Goal: Transaction & Acquisition: Purchase product/service

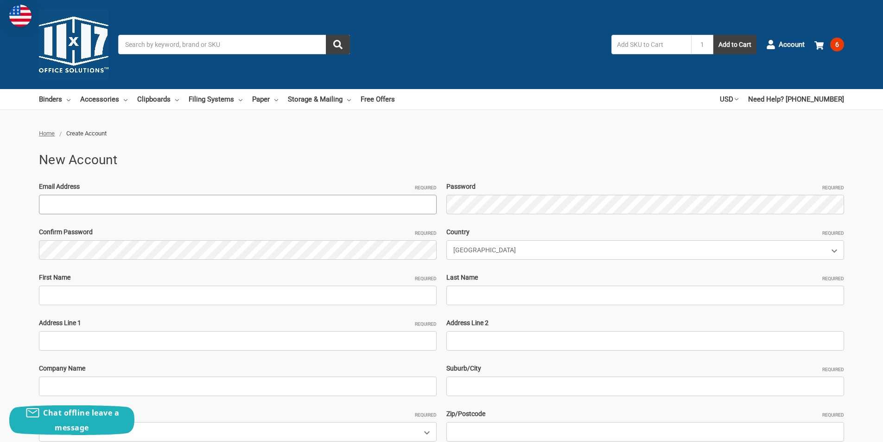
click at [134, 198] on input "Email Address Required" at bounding box center [238, 204] width 398 height 19
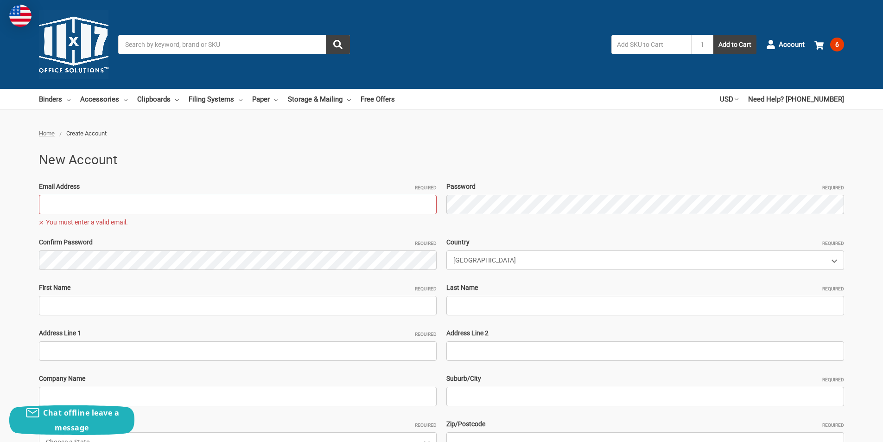
click at [113, 208] on input "Email Address Required" at bounding box center [238, 204] width 398 height 19
paste input "ThermosBaby@outlook.com"
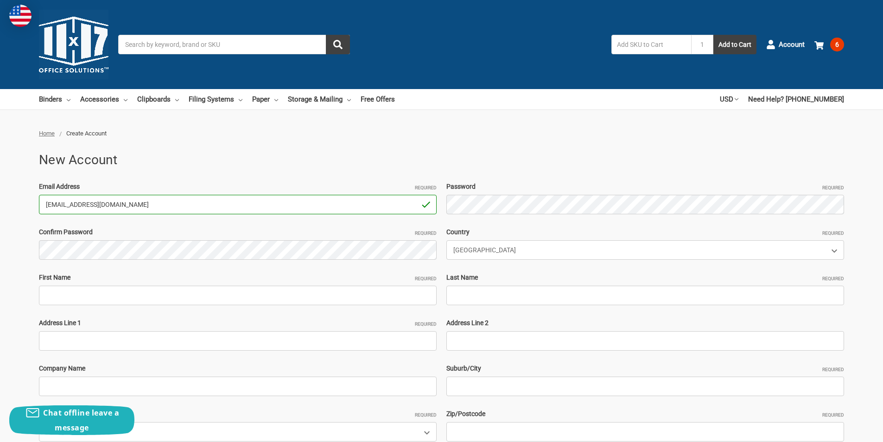
type input "ThermosBaby@outlook.com"
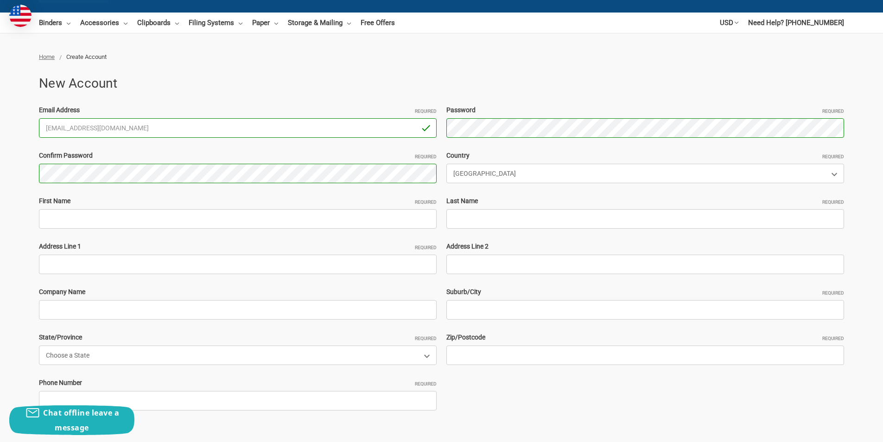
scroll to position [93, 0]
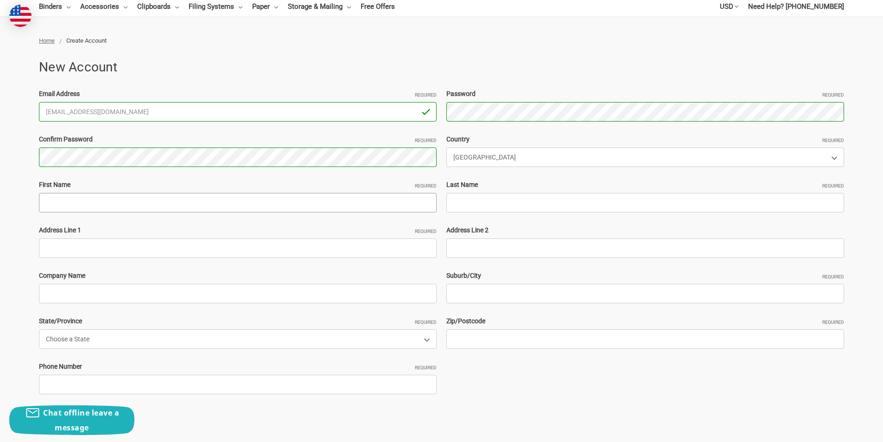
click at [88, 206] on input "First Name Required" at bounding box center [238, 202] width 398 height 19
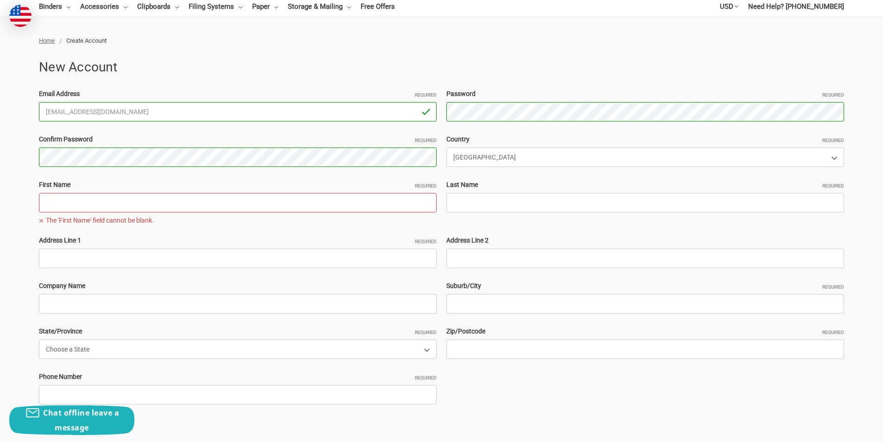
click at [118, 204] on input "First Name Required" at bounding box center [238, 202] width 398 height 19
paste input "ThermosBaby"
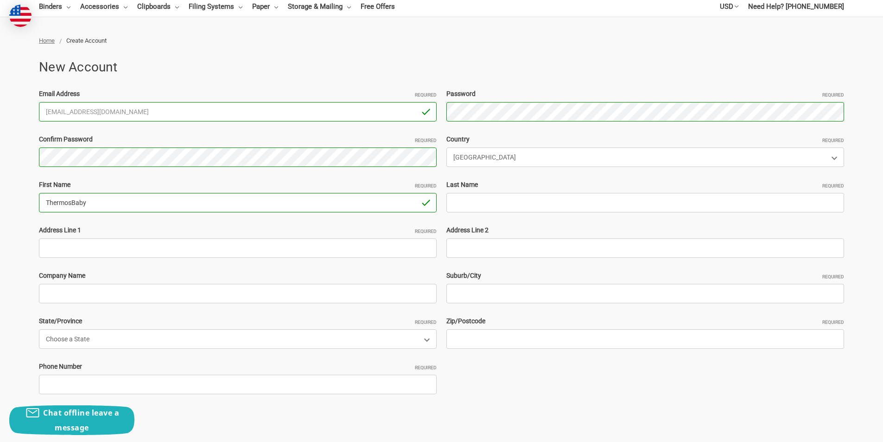
drag, startPoint x: 116, startPoint y: 204, endPoint x: 74, endPoint y: 202, distance: 42.6
click at [74, 202] on input "ThermosBaby" at bounding box center [238, 202] width 398 height 19
type input "Thermos"
click at [470, 208] on input "Last Name Required" at bounding box center [645, 202] width 398 height 19
paste input "Baby"
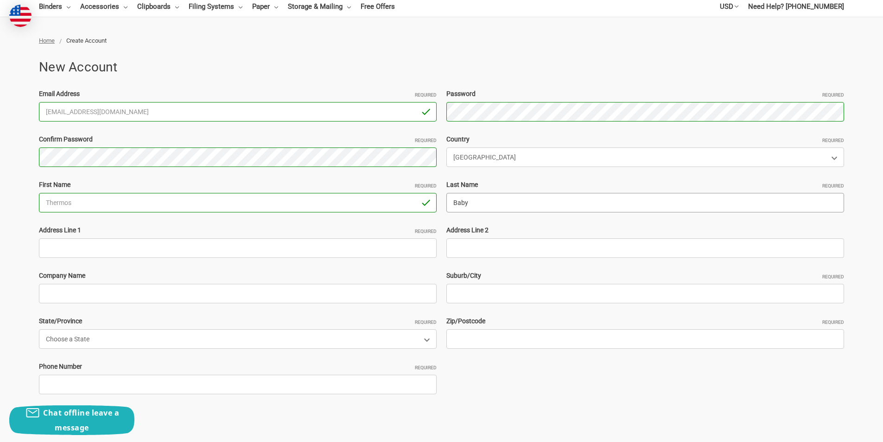
type input "Baby"
drag, startPoint x: 442, startPoint y: 205, endPoint x: 436, endPoint y: 205, distance: 6.5
click at [436, 205] on div "Email Address Required ThermosBaby@outlook.com You must enter a valid email. Pa…" at bounding box center [441, 248] width 815 height 318
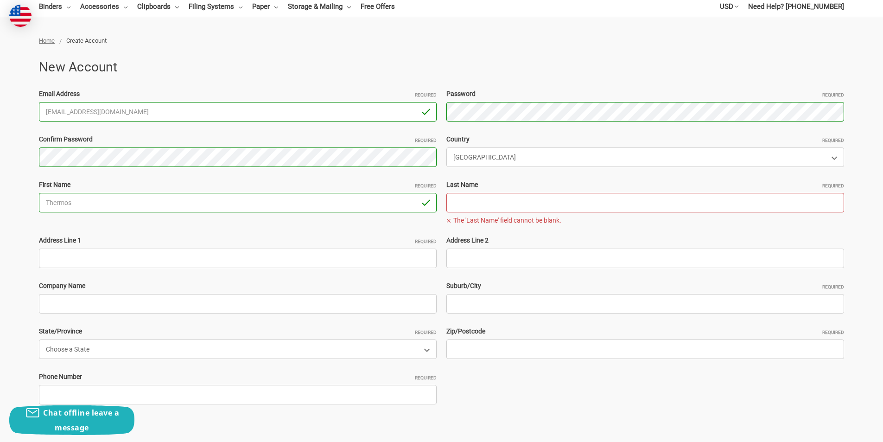
click at [467, 215] on span "The 'Last Name' field cannot be blank." at bounding box center [645, 220] width 398 height 11
click at [465, 206] on input "Last Name Required" at bounding box center [645, 202] width 398 height 19
paste input "Ryan Geo"
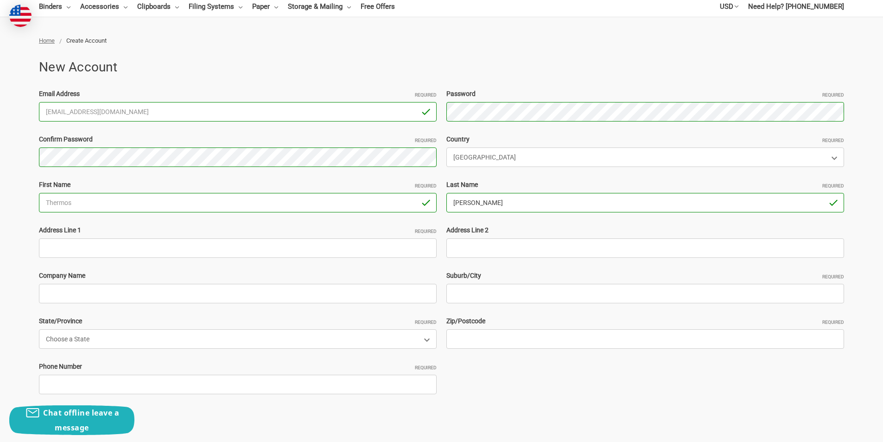
type input "Ryan Geo"
click at [108, 239] on input "Address Line 1 Required" at bounding box center [238, 247] width 398 height 19
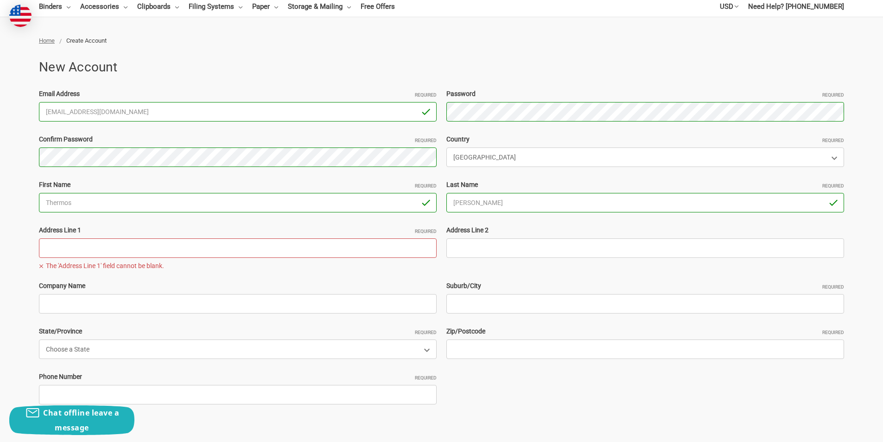
click at [76, 256] on input "Address Line 1 Required" at bounding box center [238, 247] width 398 height 19
paste input "501 Marion Street, Miles City, MT 59301"
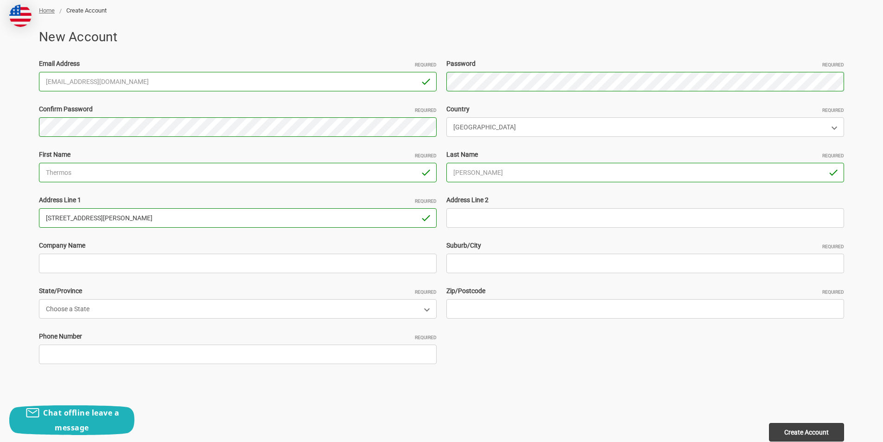
scroll to position [139, 0]
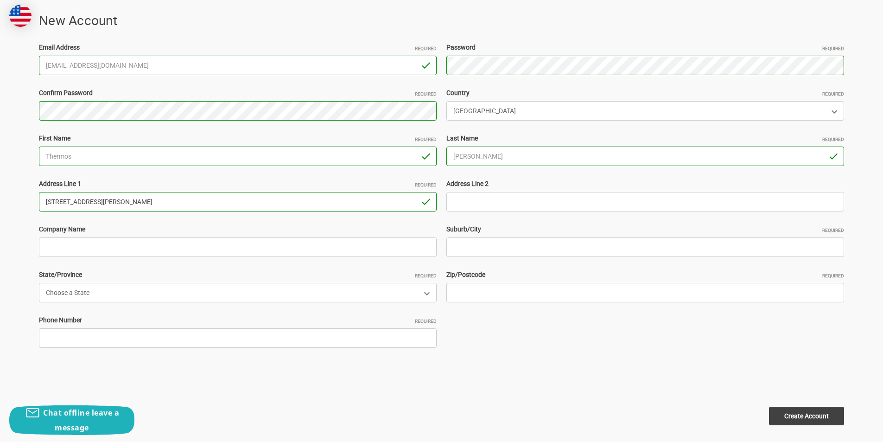
drag, startPoint x: 168, startPoint y: 205, endPoint x: 143, endPoint y: 206, distance: 25.0
click at [143, 206] on input "501 Marion Street, Miles City, MT 59301" at bounding box center [238, 201] width 398 height 19
type input "501 Marion Street, Miles City, MT"
click at [469, 288] on input "Zip/Postcode Required" at bounding box center [645, 292] width 398 height 19
paste input "59301"
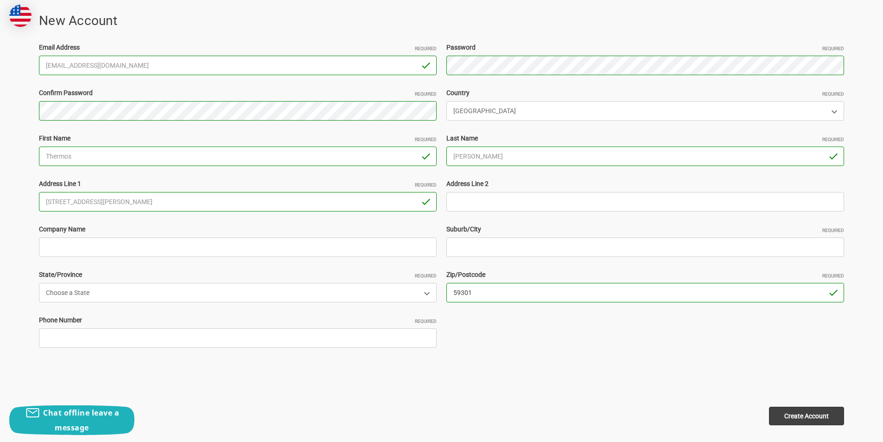
type input "59301"
drag, startPoint x: 129, startPoint y: 199, endPoint x: 101, endPoint y: 200, distance: 28.3
click at [101, 200] on input "501 Marion Street, Miles City, MT" at bounding box center [238, 201] width 398 height 19
type input "501 Marion Street, MT"
click at [475, 250] on input "Suburb/City Required" at bounding box center [645, 246] width 398 height 19
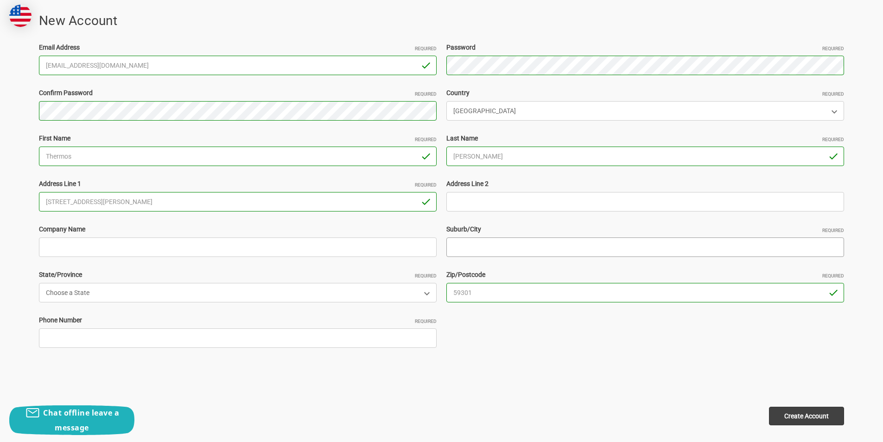
paste input "Miles City,"
click at [499, 246] on input "Miles City," at bounding box center [645, 246] width 398 height 19
type input "Miles City"
click at [80, 299] on select "Choose a State Alabama Alaska American Samoa Arizona Arkansas Armed Forces Afri…" at bounding box center [238, 292] width 398 height 19
select select "Montana"
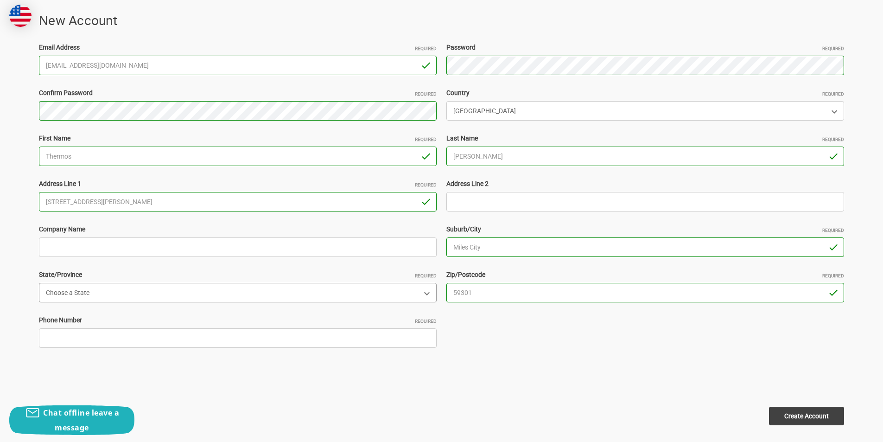
click at [39, 283] on select "Choose a State Alabama Alaska American Samoa Arizona Arkansas Armed Forces Afri…" at bounding box center [238, 292] width 398 height 19
drag, startPoint x: 119, startPoint y: 200, endPoint x: 101, endPoint y: 200, distance: 18.1
click at [101, 200] on input "501 Marion Street, MT" at bounding box center [238, 201] width 398 height 19
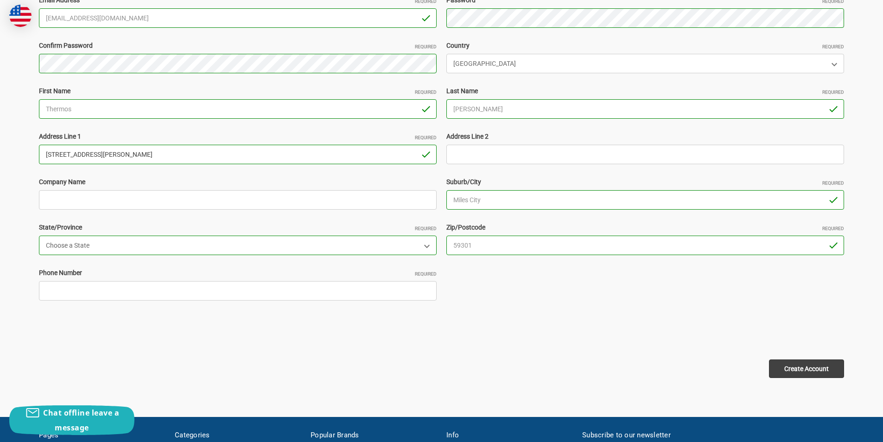
scroll to position [232, 0]
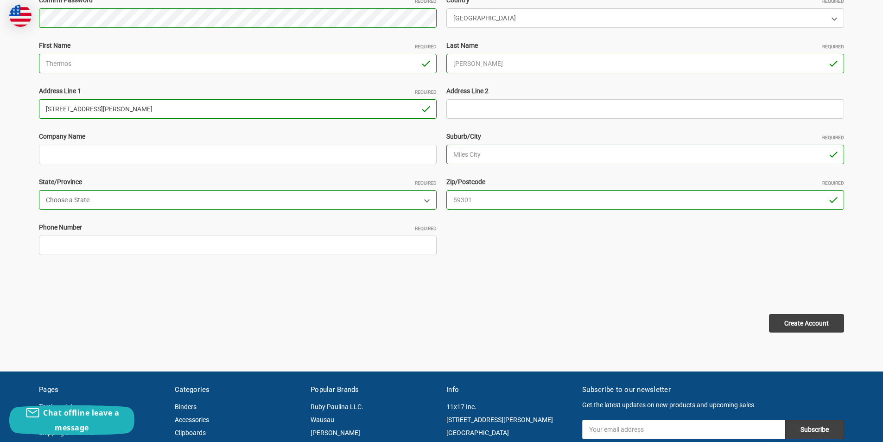
type input "501 Marion Street"
click at [84, 234] on div "Phone Number Required" at bounding box center [237, 238] width 407 height 32
click at [88, 245] on input "Phone Number Required" at bounding box center [238, 244] width 398 height 19
type input "2"
type input "2253698574"
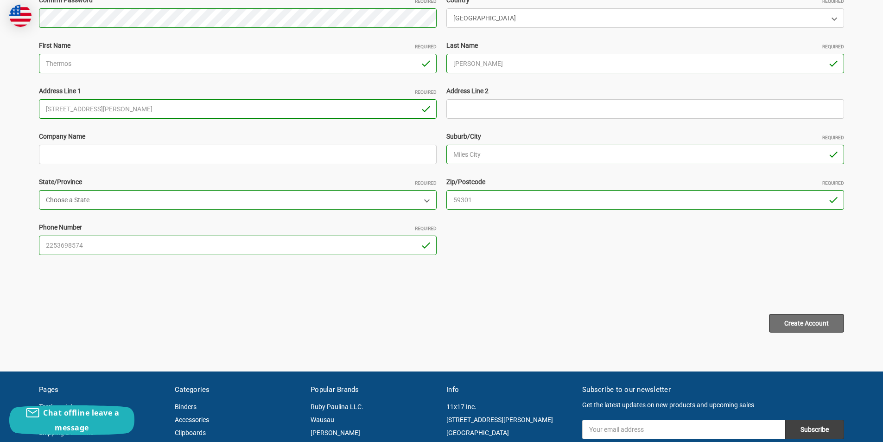
click at [815, 321] on input "Create Account" at bounding box center [806, 323] width 75 height 19
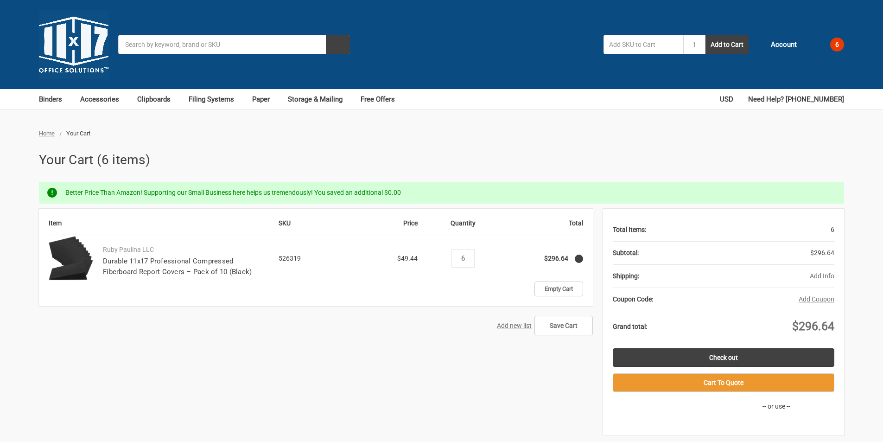
scroll to position [46, 0]
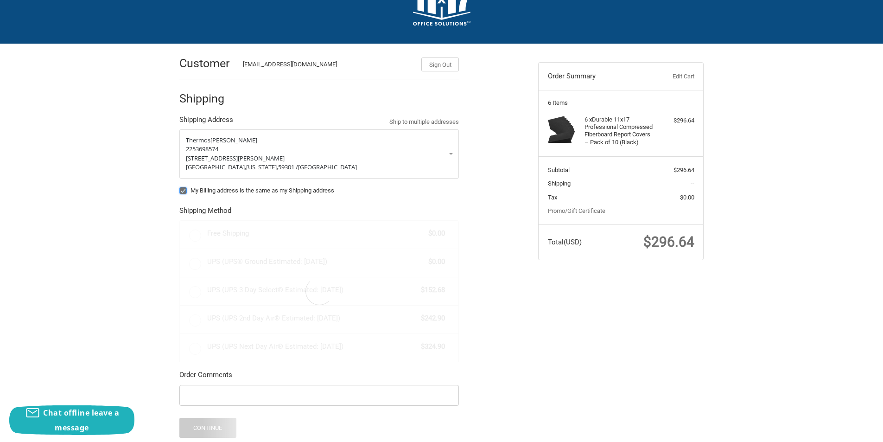
scroll to position [93, 0]
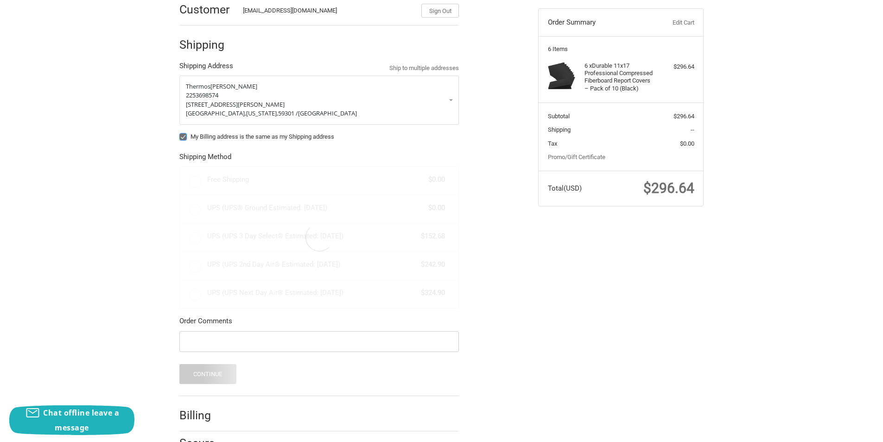
radio input "true"
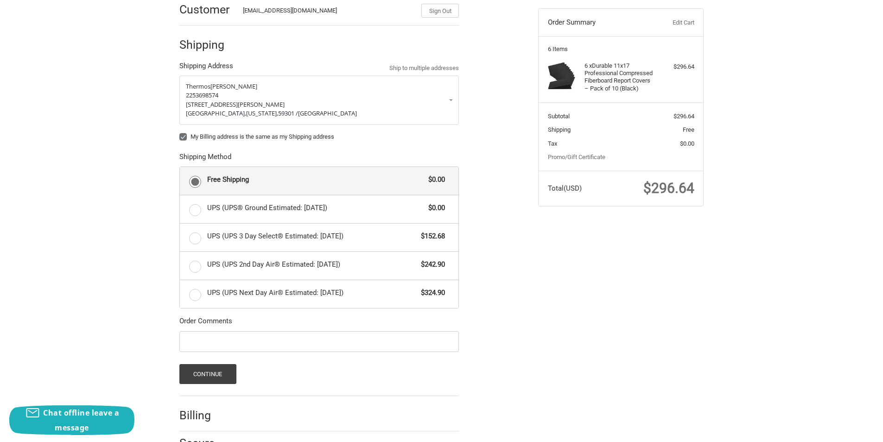
click at [185, 141] on div "My Billing address is the same as my Shipping address" at bounding box center [318, 138] width 279 height 12
click at [184, 139] on label "My Billing address is the same as my Shipping address" at bounding box center [318, 136] width 279 height 7
click at [180, 133] on input "My Billing address is the same as my Shipping address" at bounding box center [179, 132] width 0 height 0
checkbox input "false"
click at [221, 376] on button "Continue" at bounding box center [207, 374] width 57 height 20
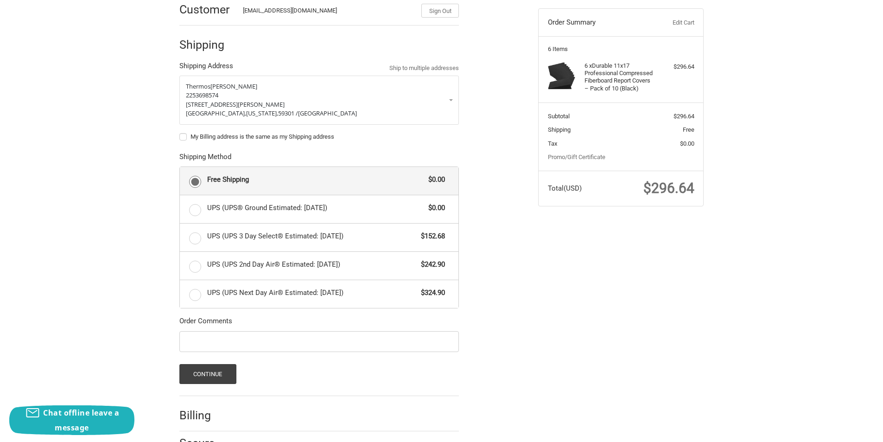
scroll to position [0, 0]
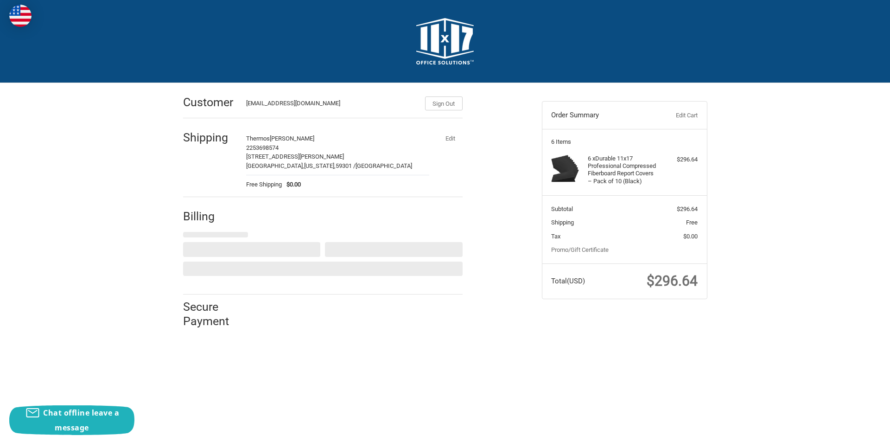
select select "US"
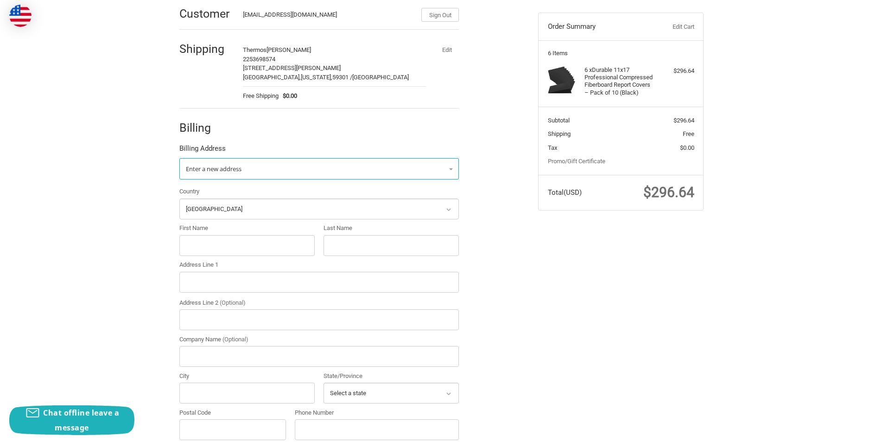
scroll to position [93, 0]
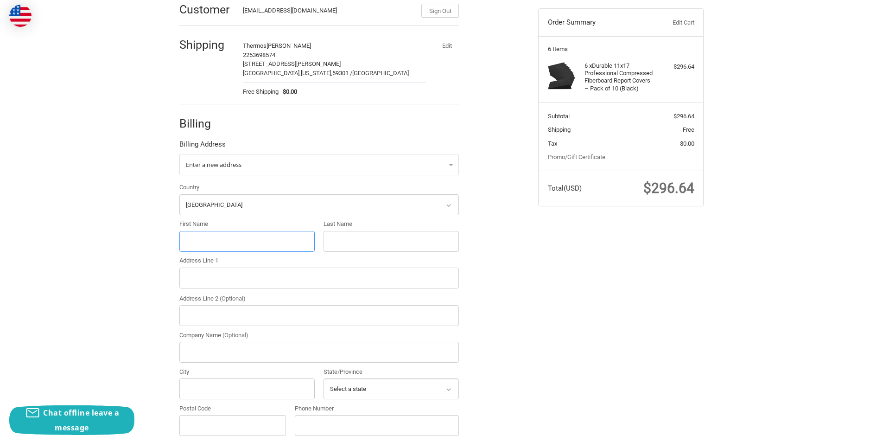
click at [224, 250] on input "First Name" at bounding box center [246, 241] width 135 height 21
click at [193, 242] on input "First Name" at bounding box center [246, 241] width 135 height 21
paste input "Mary Bellman"
drag, startPoint x: 234, startPoint y: 242, endPoint x: 201, endPoint y: 242, distance: 33.8
click at [201, 242] on input "Mary Bellman" at bounding box center [246, 241] width 135 height 21
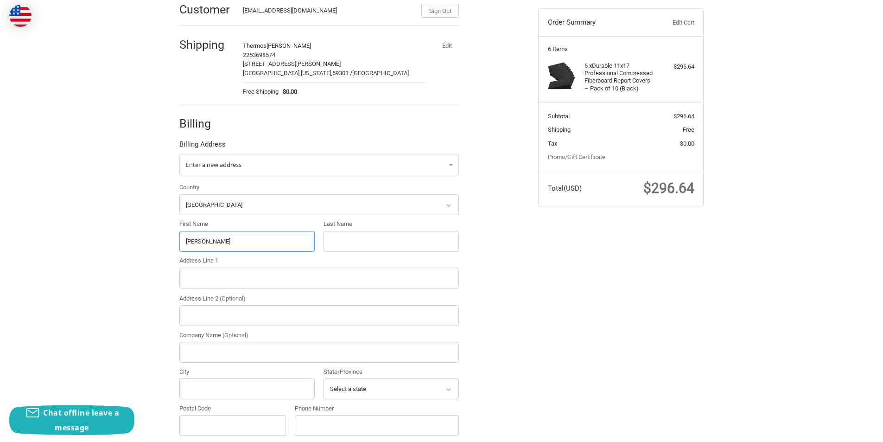
type input "Mary"
click at [351, 245] on input "Last Name" at bounding box center [390, 241] width 135 height 21
paste input "Bellman"
type input "Bellman"
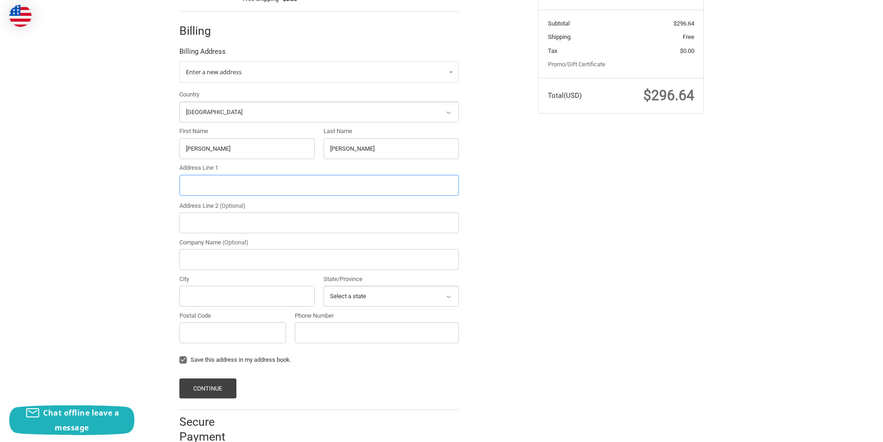
click at [215, 186] on input "Address Line 1" at bounding box center [318, 185] width 279 height 21
paste input "4380 Fiore Bella BlvdLas Vegas NV 89135"
drag, startPoint x: 307, startPoint y: 185, endPoint x: 282, endPoint y: 186, distance: 25.0
click at [282, 186] on input "4380 Fiore Bella BlvdLas Vegas NV 89135" at bounding box center [318, 185] width 279 height 21
type input "4380 Fiore Bella BlvdLas Vegas NV"
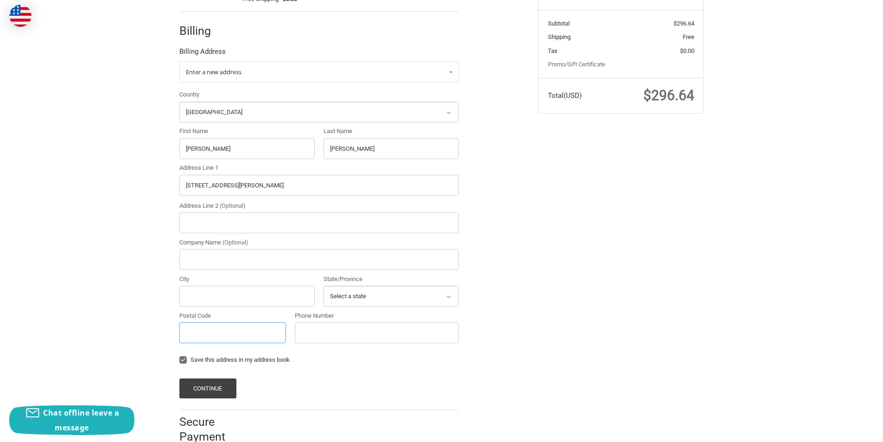
click at [193, 330] on input "Postal Code" at bounding box center [232, 332] width 107 height 21
paste input "89135"
type input "89135"
drag, startPoint x: 270, startPoint y: 186, endPoint x: 242, endPoint y: 187, distance: 27.8
click at [242, 187] on input "4380 Fiore Bella BlvdLas Vegas NV" at bounding box center [318, 185] width 279 height 21
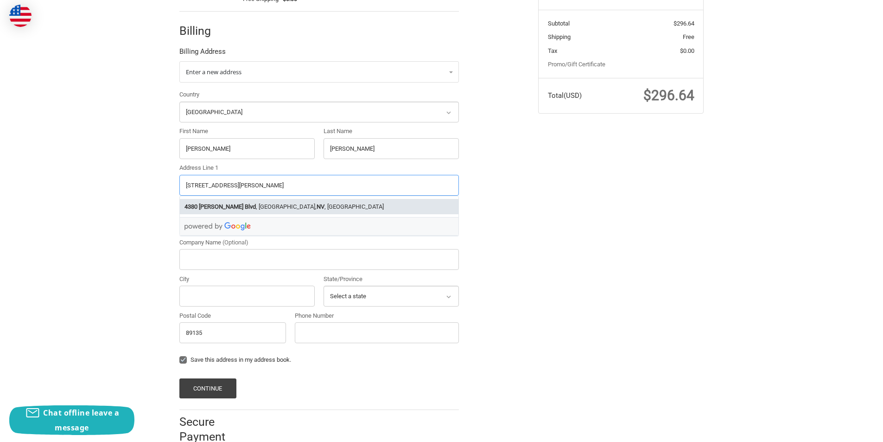
type input "4380 Fiore Bella Blvd NV"
click at [194, 303] on input "City" at bounding box center [246, 295] width 135 height 21
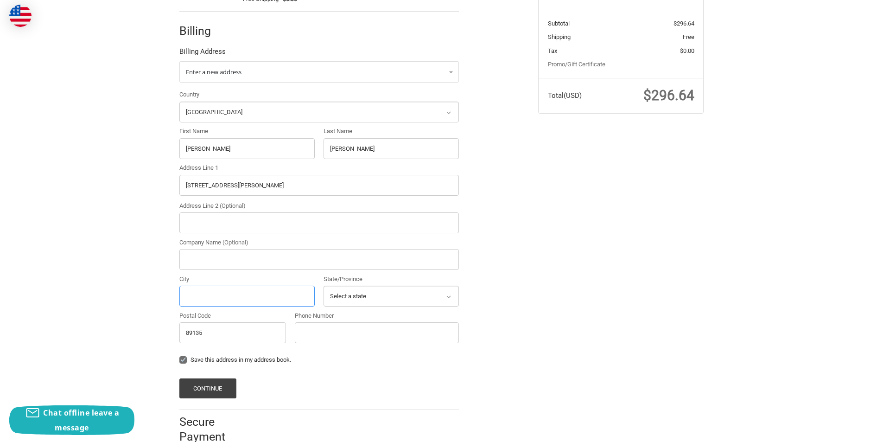
paste input "Las Vegas"
type input "Las Vegas"
click at [354, 300] on select "Select a state Alabama Alaska American Samoa Arizona Arkansas Armed Forces Amer…" at bounding box center [390, 295] width 135 height 21
select select "NV"
click at [323, 285] on select "Select a state Alabama Alaska American Samoa Arizona Arkansas Armed Forces Amer…" at bounding box center [390, 295] width 135 height 21
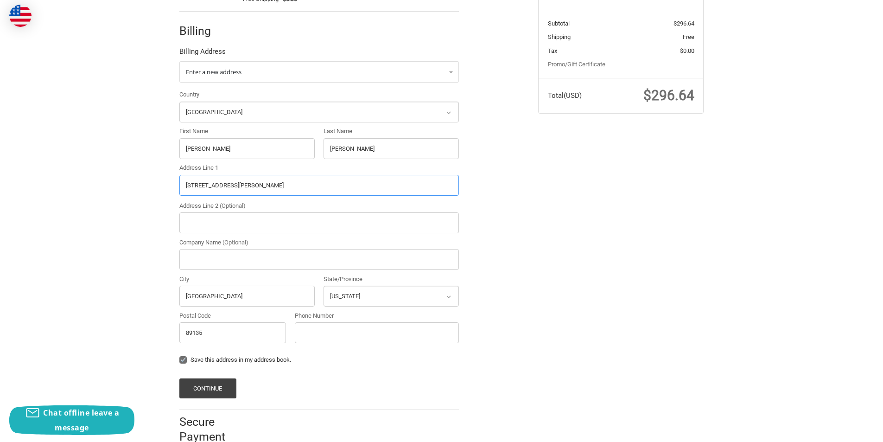
drag, startPoint x: 274, startPoint y: 191, endPoint x: 241, endPoint y: 189, distance: 33.4
click at [241, 189] on input "4380 Fiore Bella Blvd NV" at bounding box center [318, 185] width 279 height 21
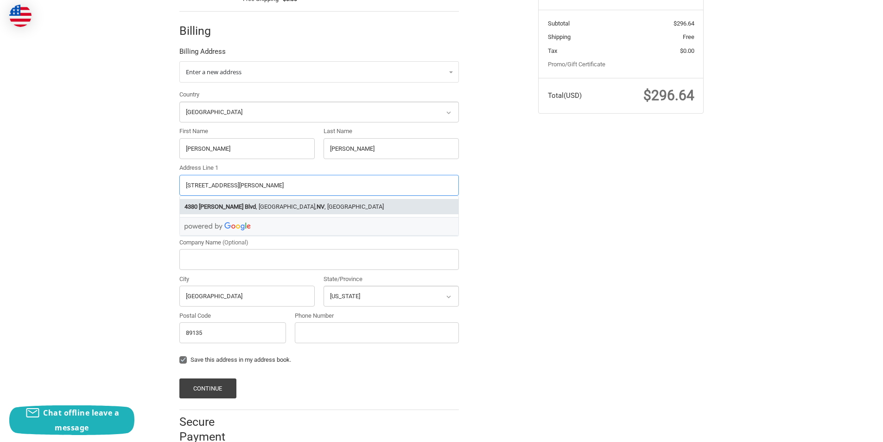
click at [263, 209] on li "4380 Fiore Bella Blvd , Las Vegas, NV , USA" at bounding box center [319, 206] width 278 height 15
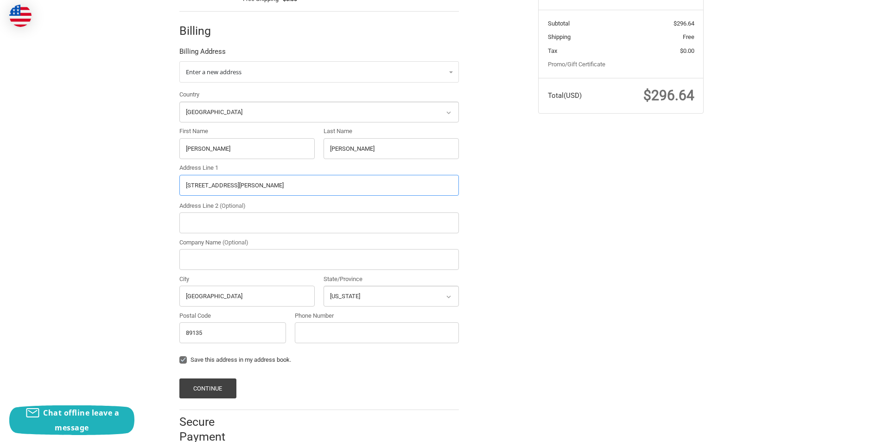
type input "4380 Fiore Bella Blvd"
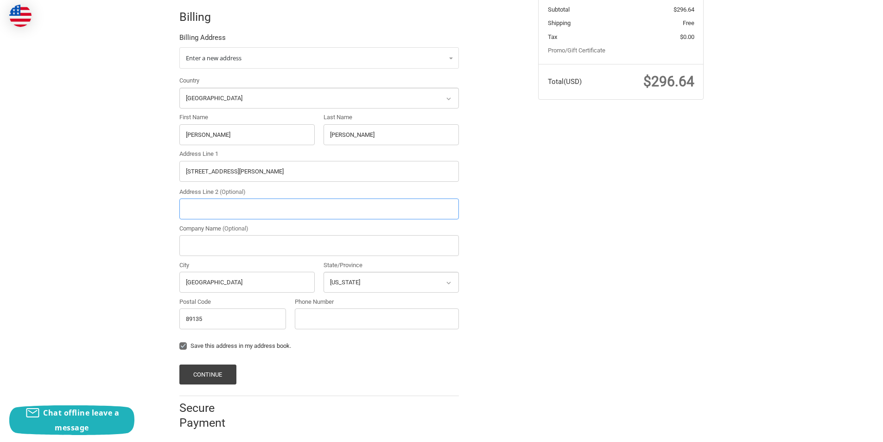
scroll to position [206, 0]
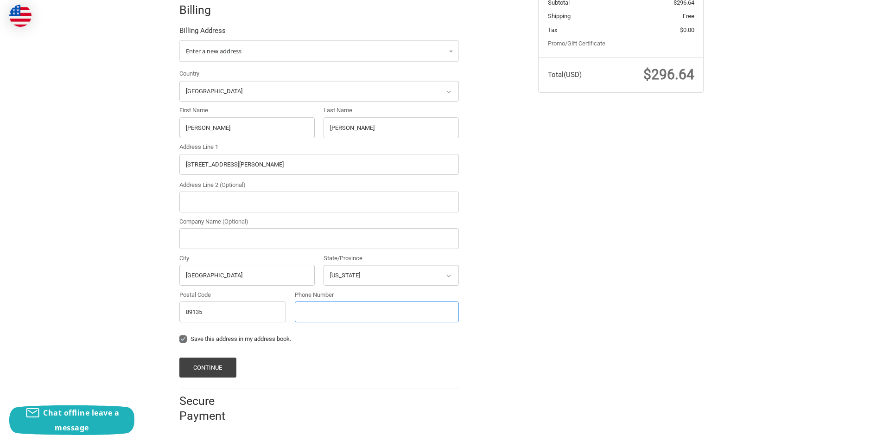
click at [296, 306] on input "Phone Number" at bounding box center [377, 311] width 164 height 21
type input "225"
click at [215, 365] on button "Continue" at bounding box center [207, 367] width 57 height 20
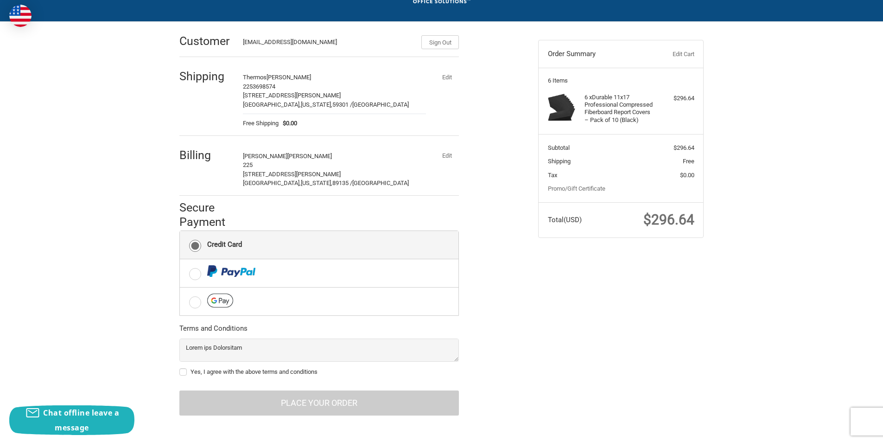
scroll to position [64, 0]
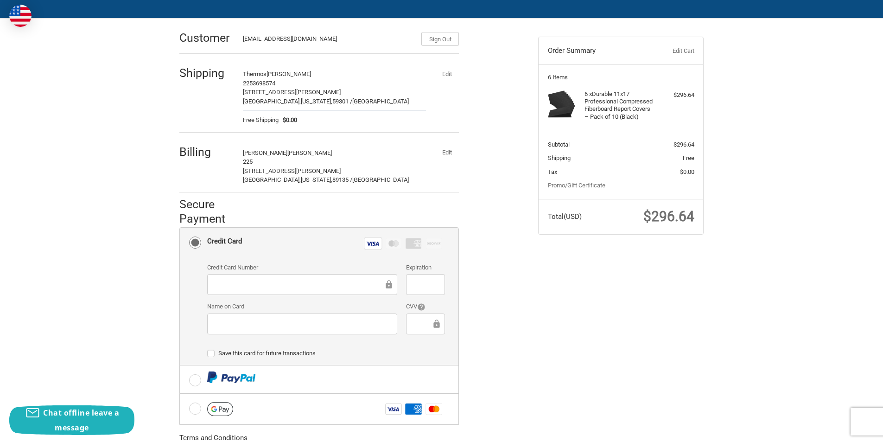
click at [270, 330] on div at bounding box center [302, 323] width 190 height 21
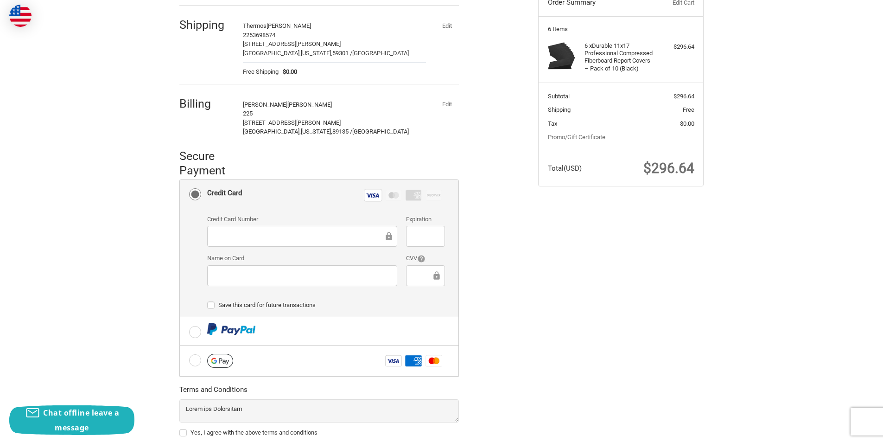
scroll to position [157, 0]
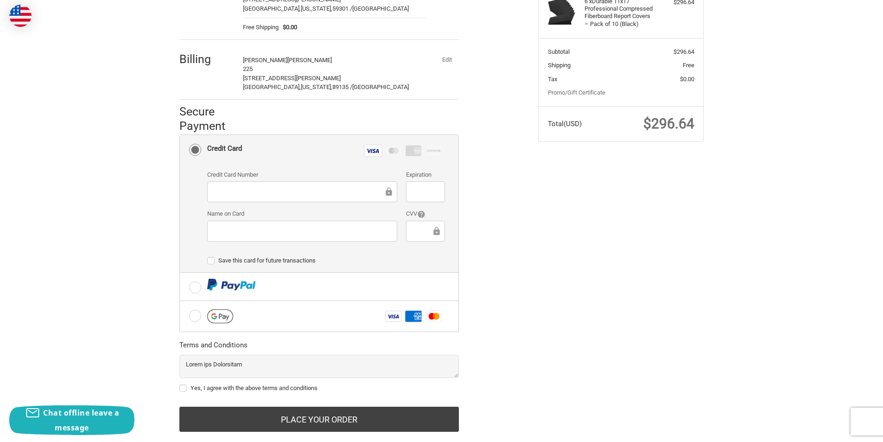
click at [183, 386] on label "Yes, I agree with the above terms and conditions" at bounding box center [318, 387] width 279 height 7
click at [180, 384] on input "Yes, I agree with the above terms and conditions" at bounding box center [179, 383] width 0 height 0
checkbox input "true"
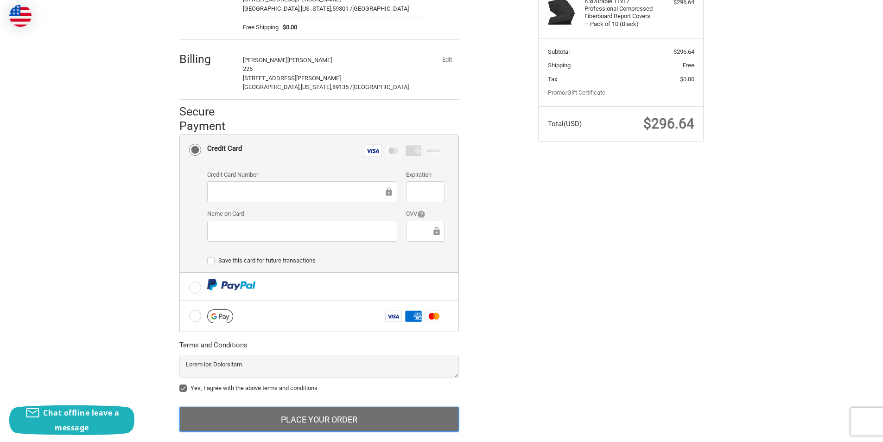
click at [380, 422] on button "Place Your Order" at bounding box center [318, 418] width 279 height 25
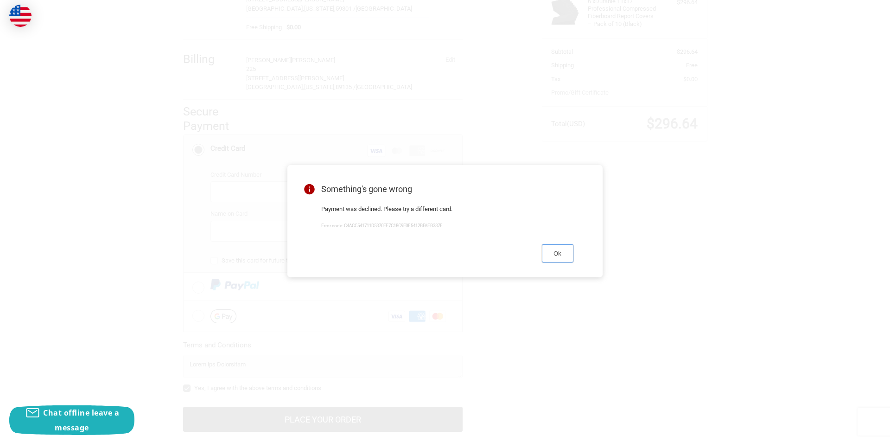
click at [562, 257] on button "Ok" at bounding box center [558, 253] width 32 height 18
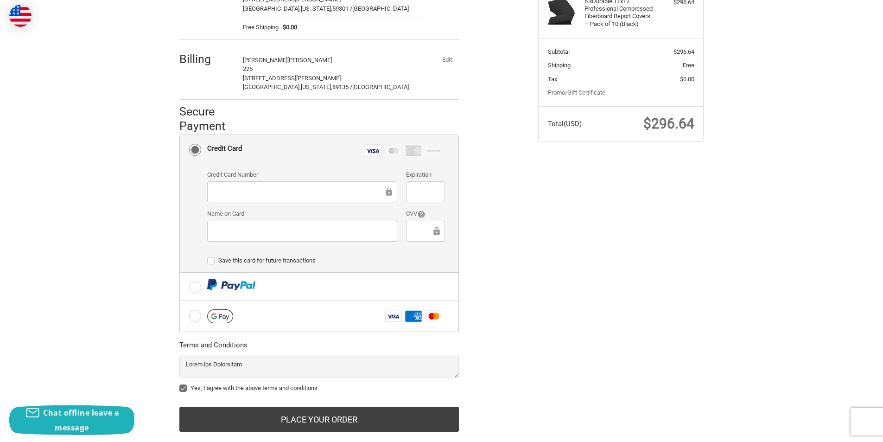
click at [447, 61] on button "Edit" at bounding box center [447, 59] width 24 height 13
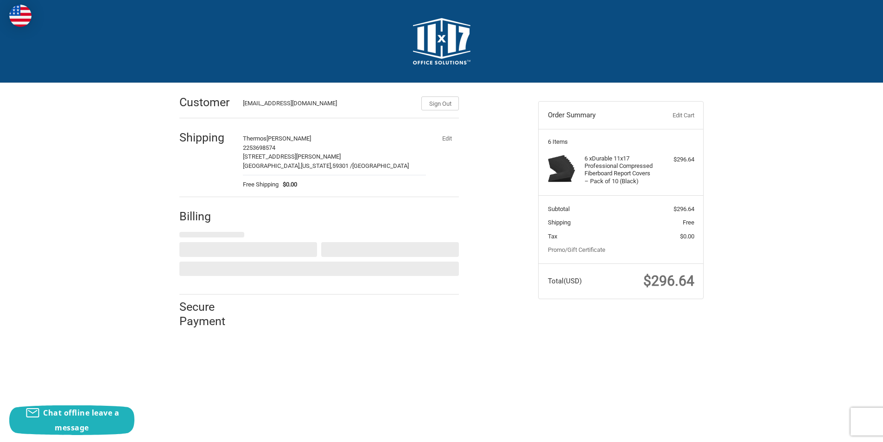
scroll to position [0, 0]
select select "US"
select select "NV"
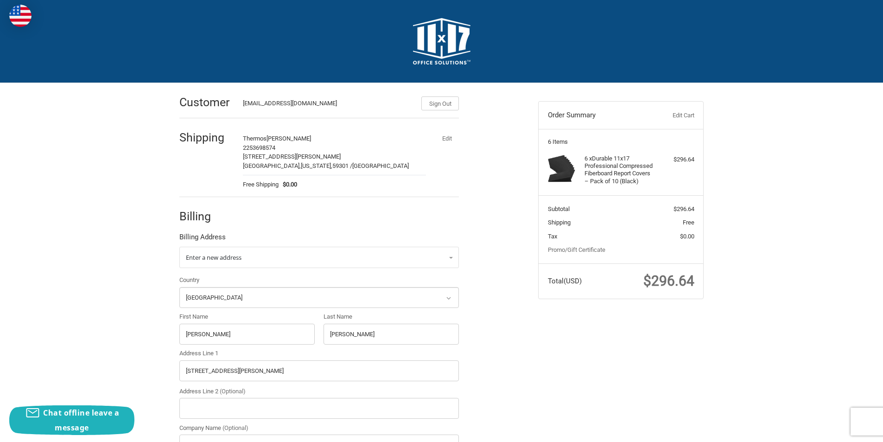
scroll to position [139, 0]
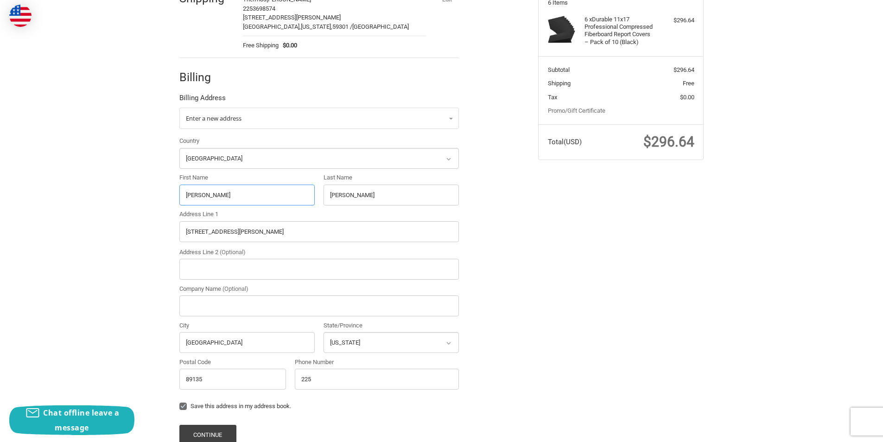
drag, startPoint x: 223, startPoint y: 196, endPoint x: 140, endPoint y: 203, distance: 83.2
click at [140, 203] on div "Customer ThermosBaby@outlook.com Sign Out Shipping Thermos Ryan Geo 2253698574 …" at bounding box center [441, 222] width 883 height 556
paste input "Jennifer Paula Helser"
drag, startPoint x: 259, startPoint y: 199, endPoint x: 227, endPoint y: 199, distance: 31.5
click at [227, 199] on input "Jennifer Paula Helser" at bounding box center [246, 194] width 135 height 21
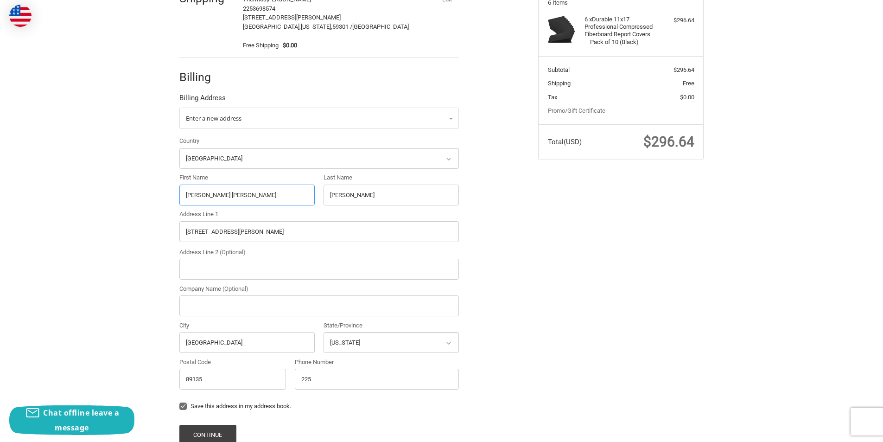
type input "Jennifer Paula"
drag, startPoint x: 375, startPoint y: 196, endPoint x: 313, endPoint y: 196, distance: 61.6
click at [313, 196] on div "Country Select a country Afghanistan Åland Islands Albania Algeria American Sam…" at bounding box center [319, 264] width 289 height 257
paste input "Helser"
type input "Helser"
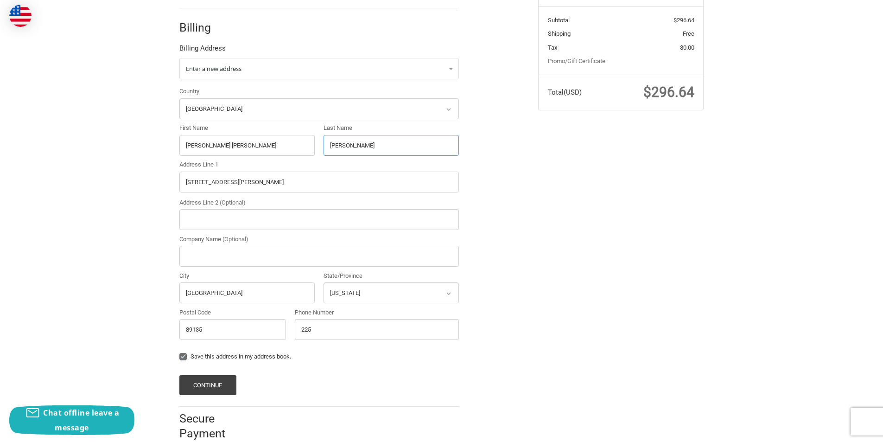
scroll to position [206, 0]
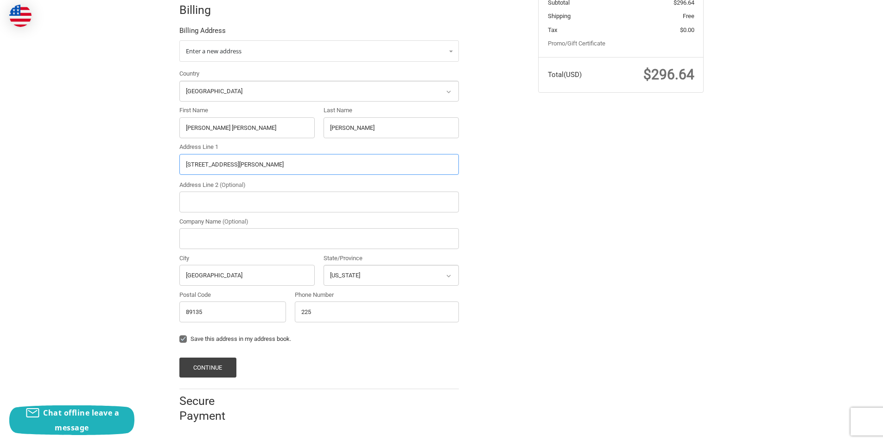
drag, startPoint x: 246, startPoint y: 164, endPoint x: 149, endPoint y: 166, distance: 96.4
click at [149, 166] on div "Customer ThermosBaby@outlook.com Sign Out Shipping Thermos Ryan Geo 2253698574 …" at bounding box center [441, 155] width 883 height 556
paste input "6410 Limberpine AlySt Cloud, FL 34771"
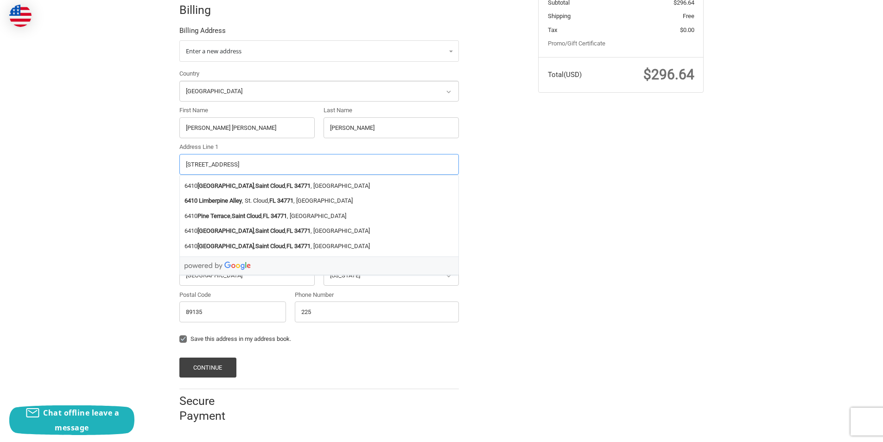
drag, startPoint x: 305, startPoint y: 166, endPoint x: 275, endPoint y: 166, distance: 30.1
click at [275, 166] on input "6410 Limberpine AlySt Cloud, FL 34771" at bounding box center [318, 164] width 279 height 21
click at [294, 187] on strong "34771" at bounding box center [302, 185] width 16 height 9
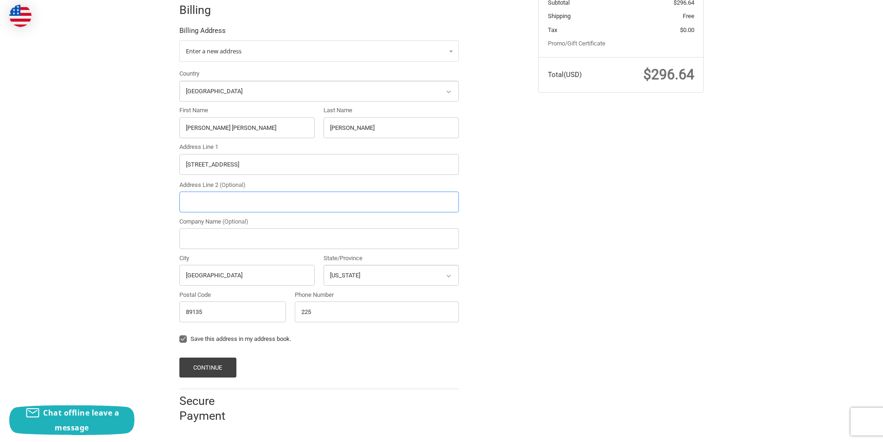
type input "6410 Pine Lane"
type input "St. Cloud"
select select "FL"
type input "34771"
click at [334, 313] on input "225" at bounding box center [377, 311] width 164 height 21
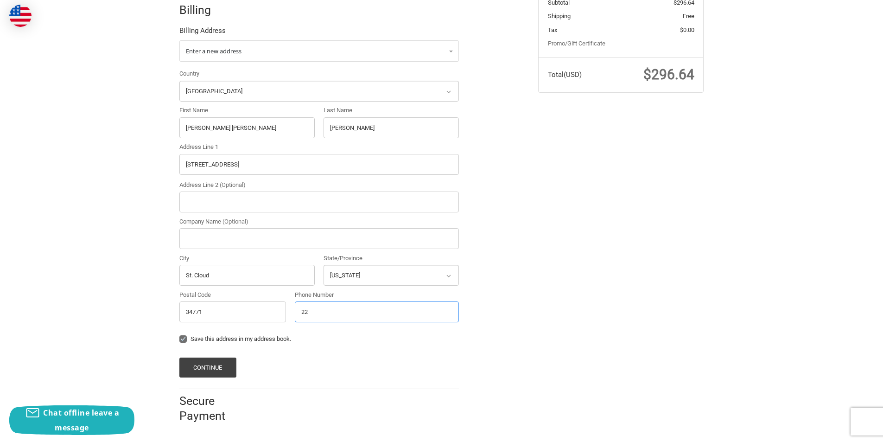
type input "2"
type input "2253698574"
click at [220, 362] on button "Continue" at bounding box center [207, 367] width 57 height 20
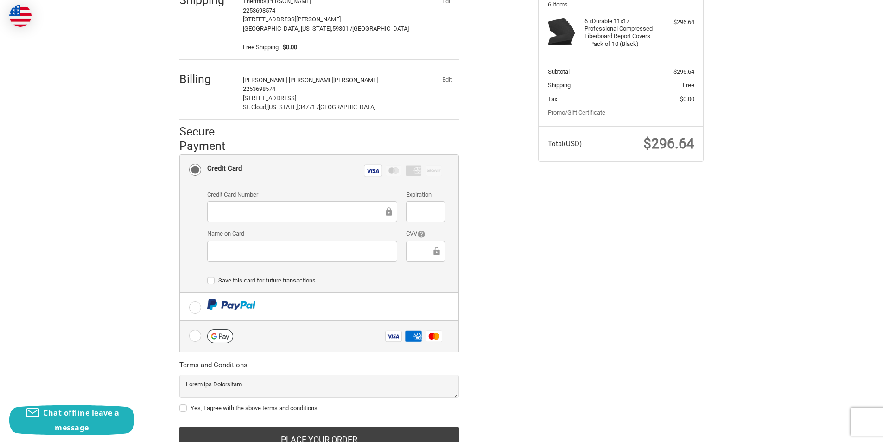
scroll to position [177, 0]
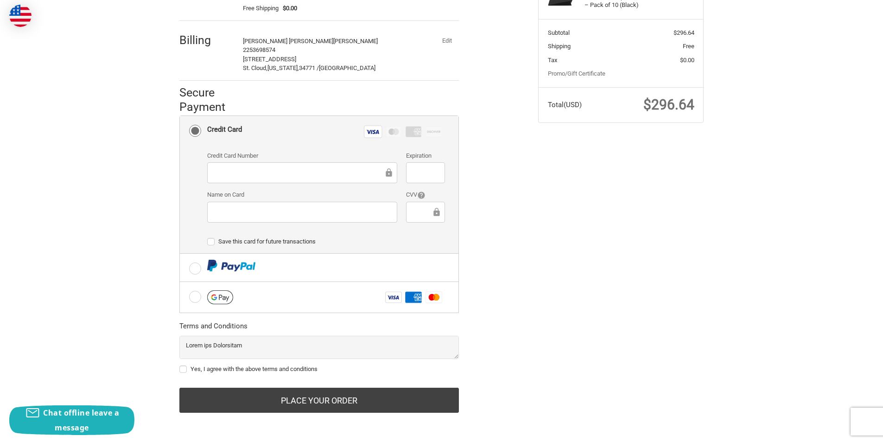
click at [185, 369] on label "Yes, I agree with the above terms and conditions" at bounding box center [318, 368] width 279 height 7
click at [180, 365] on input "Yes, I agree with the above terms and conditions" at bounding box center [179, 364] width 0 height 0
checkbox input "true"
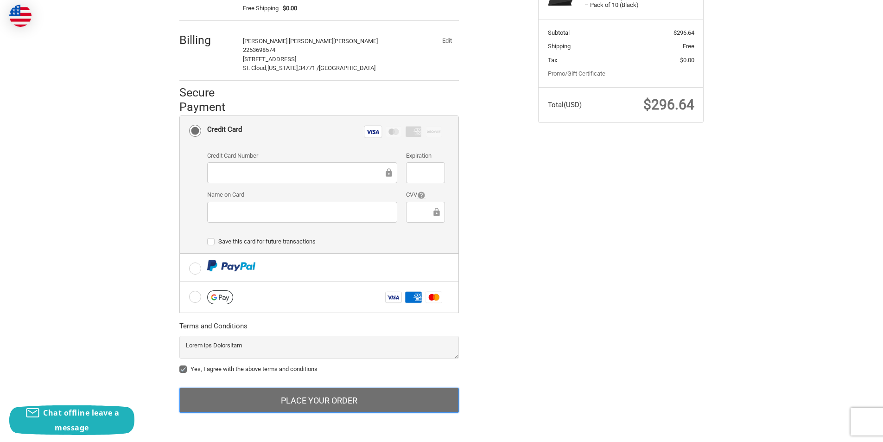
click at [369, 407] on button "Place Your Order" at bounding box center [318, 399] width 279 height 25
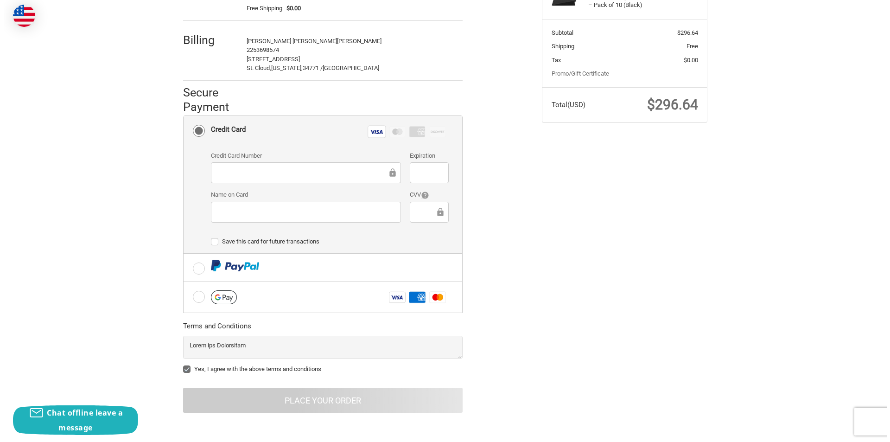
scroll to position [0, 0]
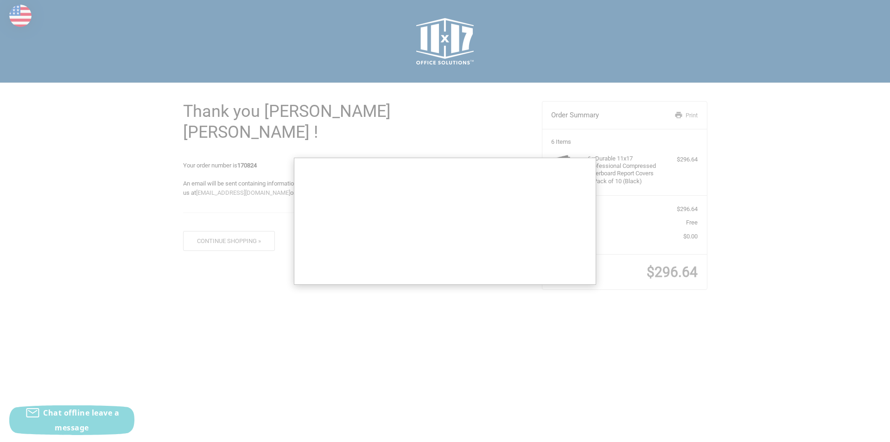
click at [487, 142] on div at bounding box center [445, 221] width 890 height 442
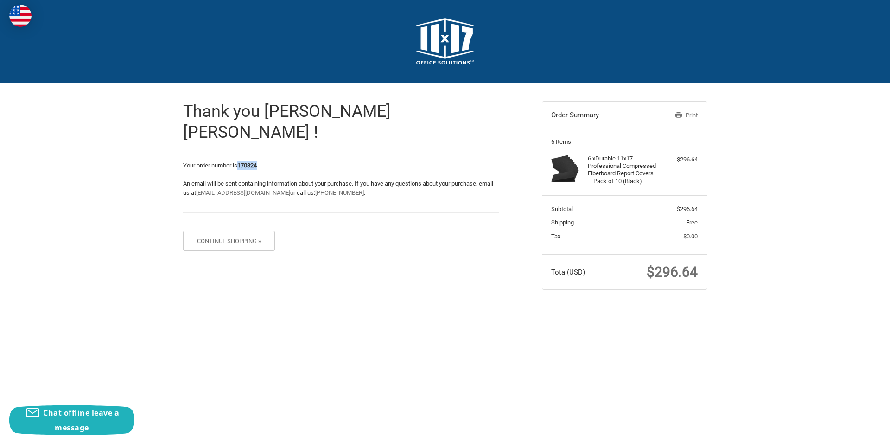
drag, startPoint x: 238, startPoint y: 144, endPoint x: 281, endPoint y: 144, distance: 43.1
click at [281, 161] on p "Your order number is 170824" at bounding box center [341, 165] width 316 height 9
copy span "170824"
drag, startPoint x: 657, startPoint y: 270, endPoint x: 707, endPoint y: 268, distance: 50.1
click at [707, 268] on article "Order Summary Print 6 Items 6 x Durable 11x17 Professional Compressed Fiberboar…" at bounding box center [624, 195] width 165 height 189
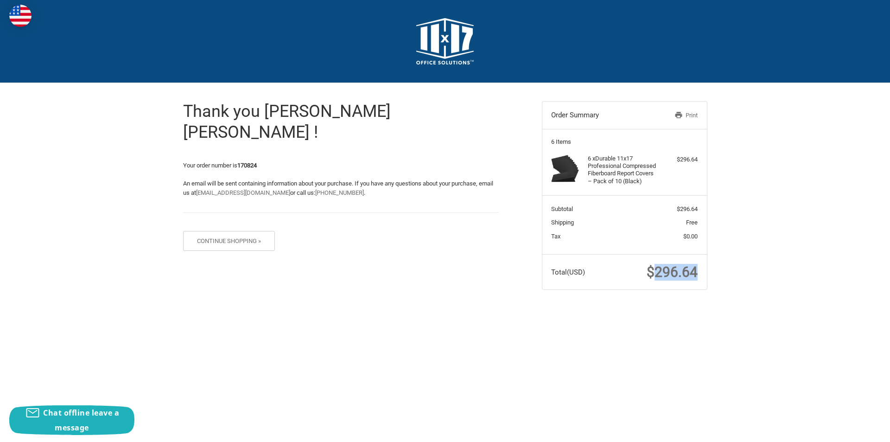
copy span "296.64"
